Goal: Task Accomplishment & Management: Complete application form

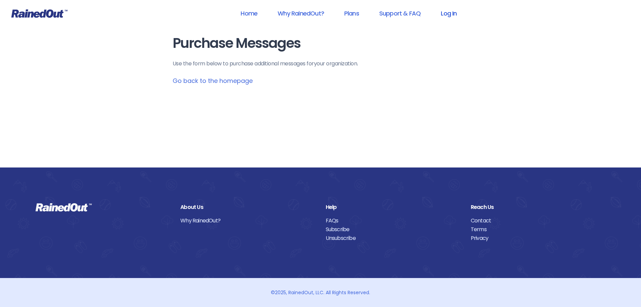
click at [456, 11] on link "Log In" at bounding box center [448, 13] width 33 height 15
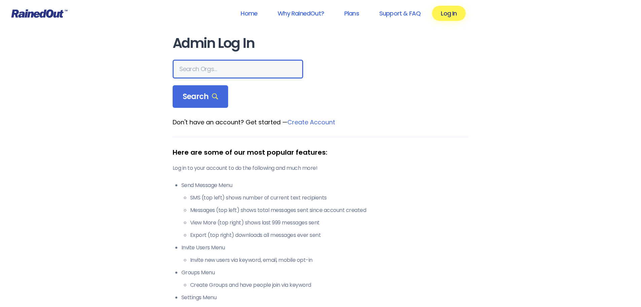
click at [249, 65] on input "text" at bounding box center [238, 69] width 131 height 19
type input "[PERSON_NAME] area ymca"
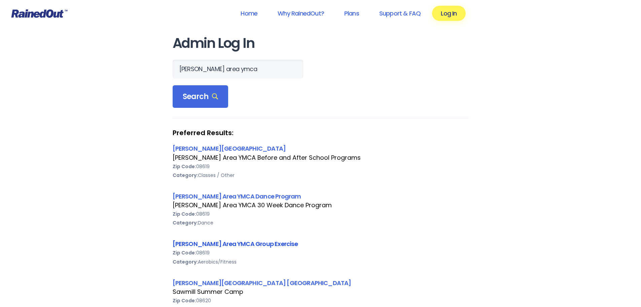
click at [211, 244] on link "[PERSON_NAME] Area YMCA Group Exercise" at bounding box center [235, 243] width 125 height 8
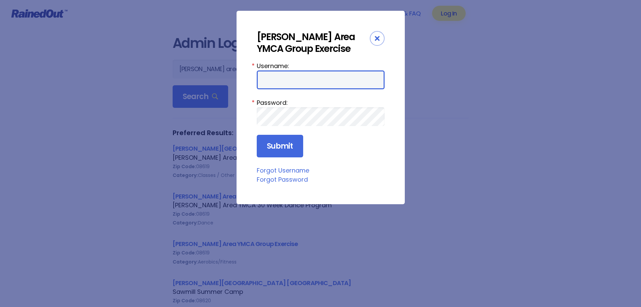
click at [266, 80] on input "Username:" at bounding box center [321, 79] width 128 height 19
type input "jmuziani"
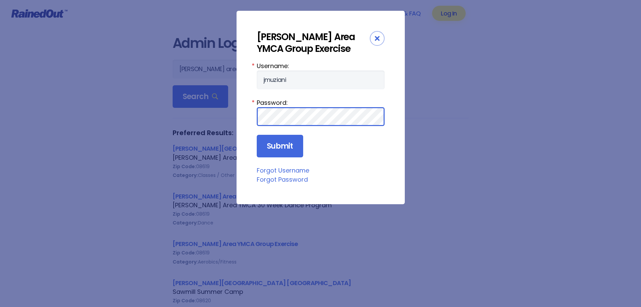
click at [257, 135] on input "Submit" at bounding box center [280, 146] width 46 height 23
